Goal: Task Accomplishment & Management: Use online tool/utility

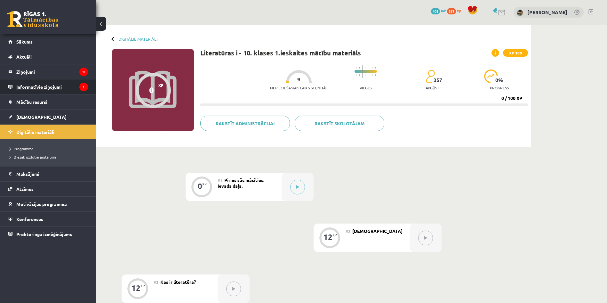
click at [54, 89] on legend "Informatīvie ziņojumi 1" at bounding box center [52, 86] width 72 height 15
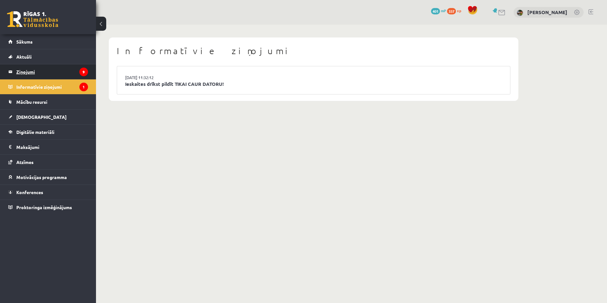
click at [55, 75] on legend "Ziņojumi 9" at bounding box center [52, 71] width 72 height 15
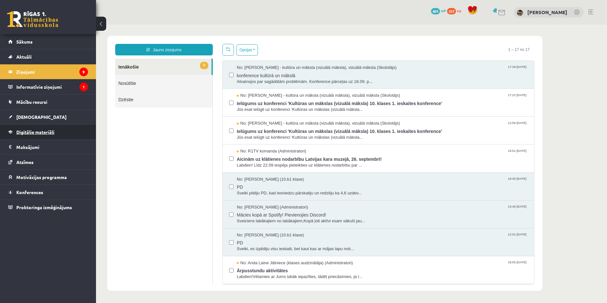
click at [59, 132] on link "Digitālie materiāli" at bounding box center [48, 132] width 80 height 15
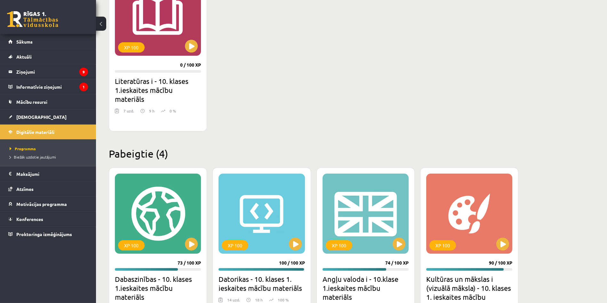
scroll to position [196, 0]
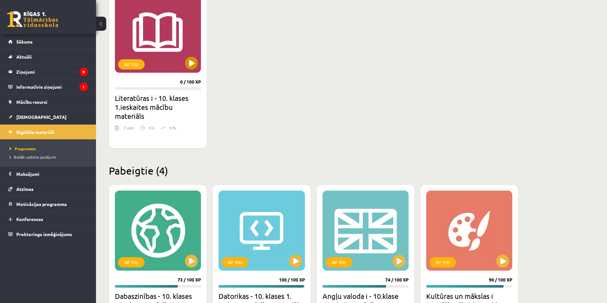
click at [148, 56] on div "XP 100" at bounding box center [158, 33] width 86 height 80
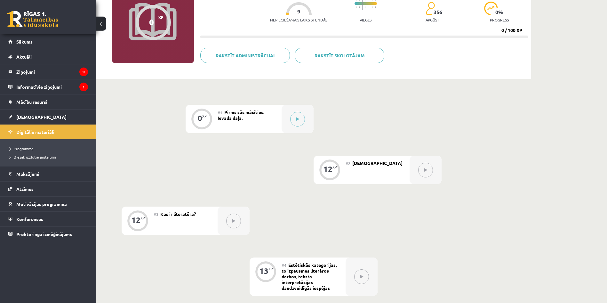
scroll to position [64, 0]
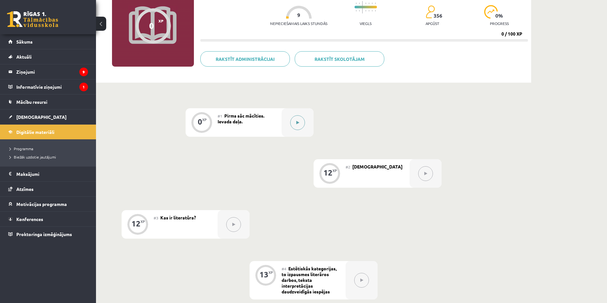
click at [306, 120] on div at bounding box center [298, 122] width 32 height 28
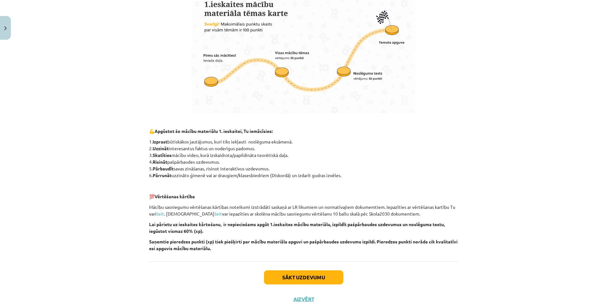
scroll to position [369, 0]
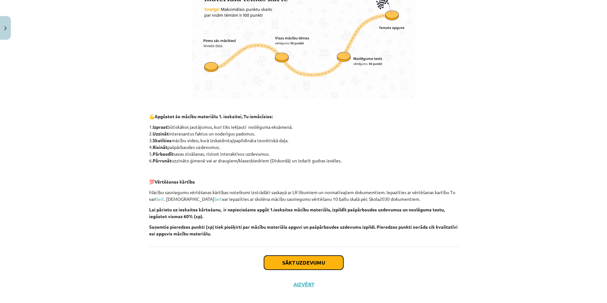
click at [337, 261] on button "Sākt uzdevumu" at bounding box center [303, 263] width 79 height 14
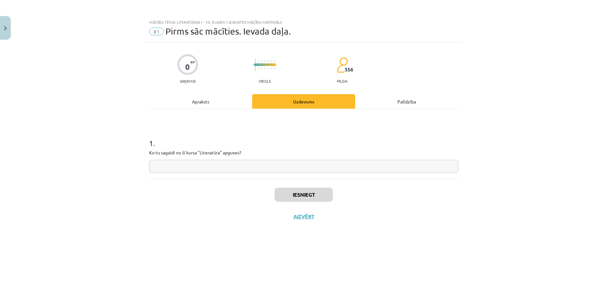
scroll to position [0, 0]
click at [348, 169] on input "text" at bounding box center [303, 166] width 309 height 13
type input "**********"
click at [322, 191] on button "Iesniegt" at bounding box center [304, 195] width 58 height 14
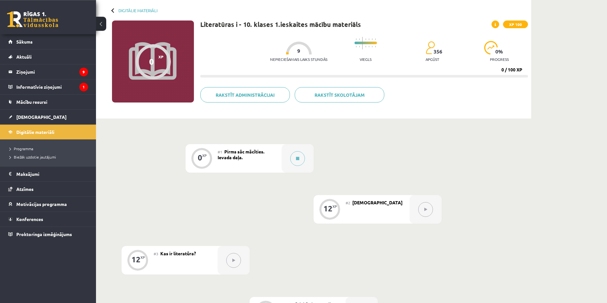
scroll to position [33, 0]
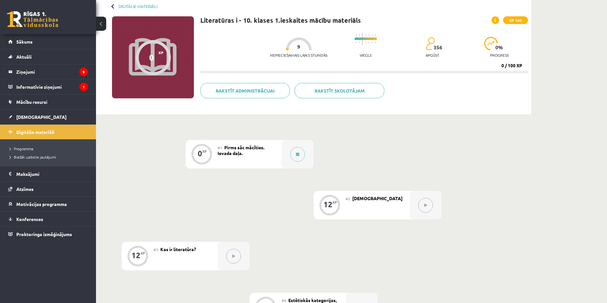
click at [371, 207] on div "#2 Jēdzieni" at bounding box center [378, 205] width 64 height 28
click at [428, 204] on button at bounding box center [425, 205] width 15 height 15
click at [300, 154] on button at bounding box center [297, 154] width 15 height 15
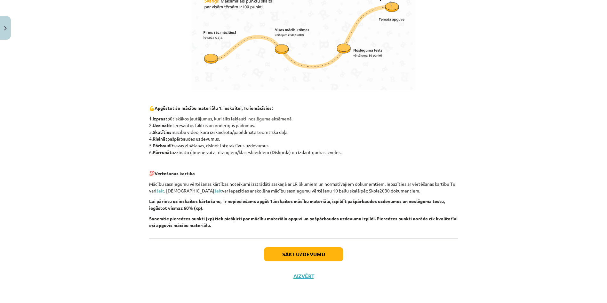
scroll to position [378, 0]
click at [326, 253] on button "Sākt uzdevumu" at bounding box center [303, 254] width 79 height 14
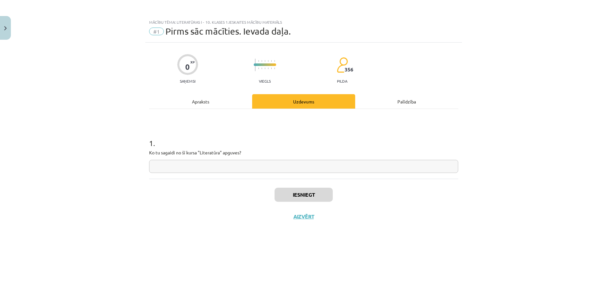
scroll to position [0, 0]
click at [310, 167] on input "text" at bounding box center [303, 166] width 309 height 13
type input "**********"
click at [296, 192] on button "Iesniegt" at bounding box center [304, 195] width 58 height 14
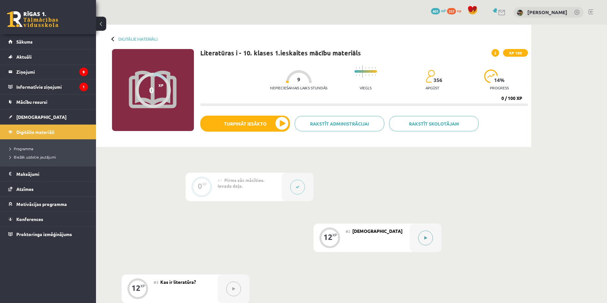
click at [424, 236] on button at bounding box center [425, 238] width 15 height 15
